Goal: Task Accomplishment & Management: Manage account settings

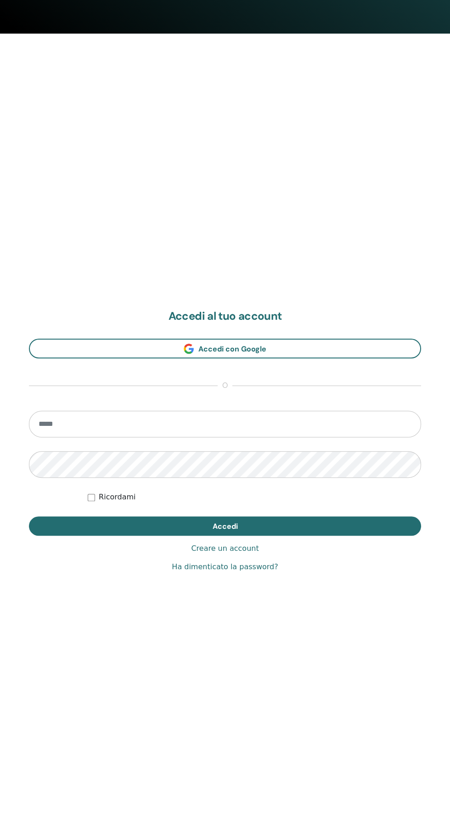
scroll to position [815, 0]
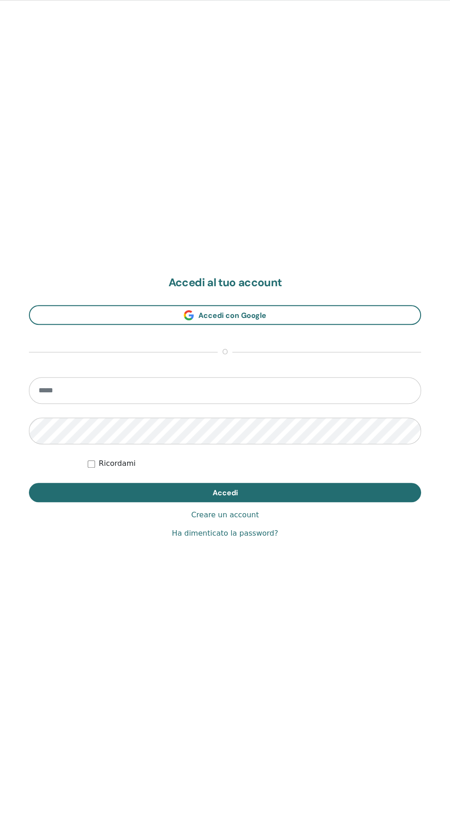
click at [62, 395] on input "email" at bounding box center [225, 390] width 393 height 27
type input "**********"
click at [29, 483] on button "Accedi" at bounding box center [225, 492] width 393 height 19
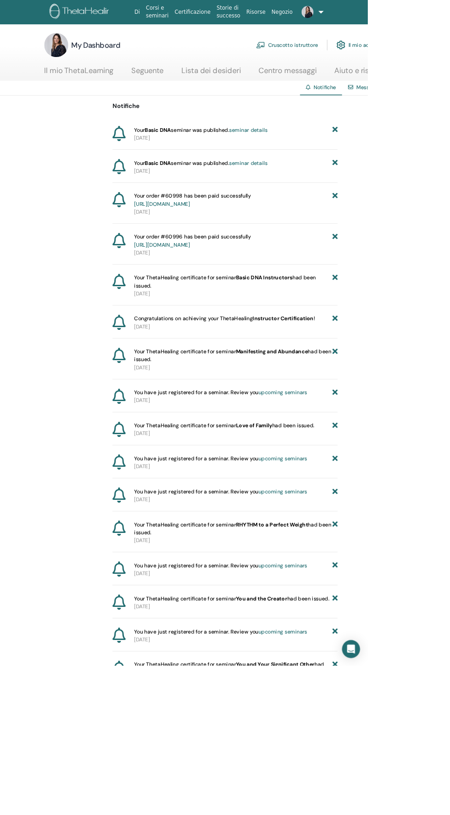
click at [332, 57] on link "Cruscotto istruttore" at bounding box center [352, 55] width 76 height 20
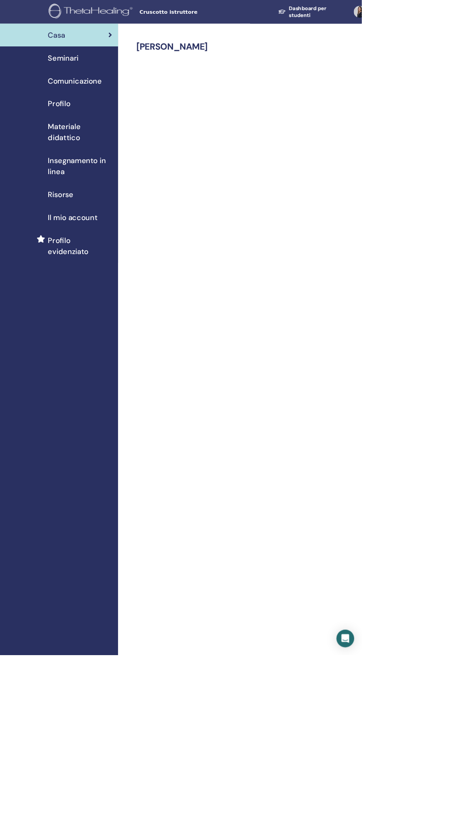
click at [56, 79] on div "Seminari" at bounding box center [73, 72] width 132 height 14
click at [80, 72] on span "Seminari" at bounding box center [79, 72] width 38 height 14
